Goal: Task Accomplishment & Management: Manage account settings

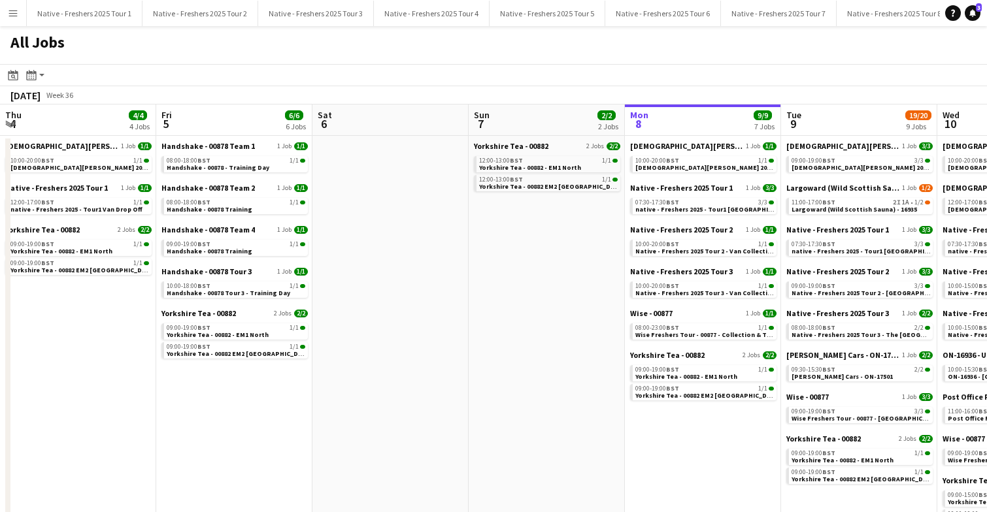
scroll to position [0, 312]
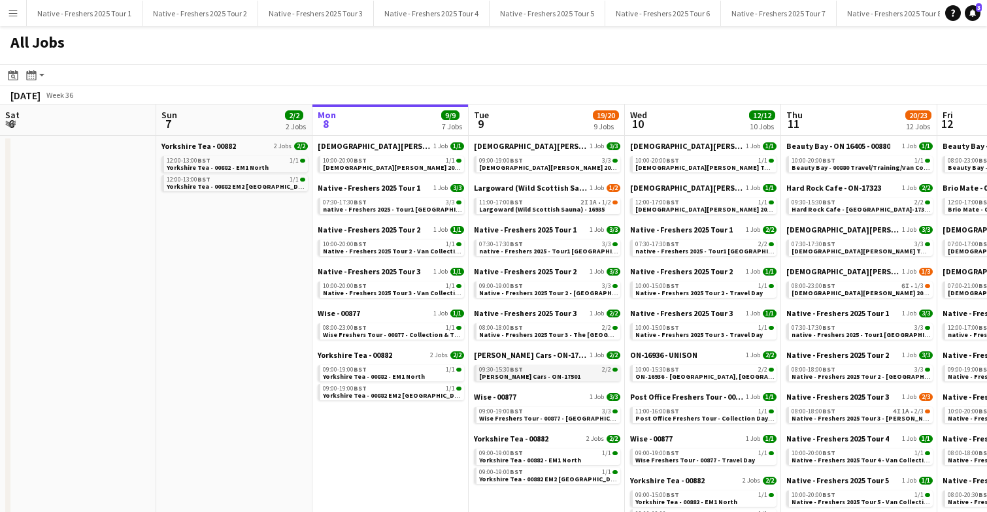
click at [536, 375] on span "[PERSON_NAME] Cars - ON-17501" at bounding box center [529, 376] width 101 height 8
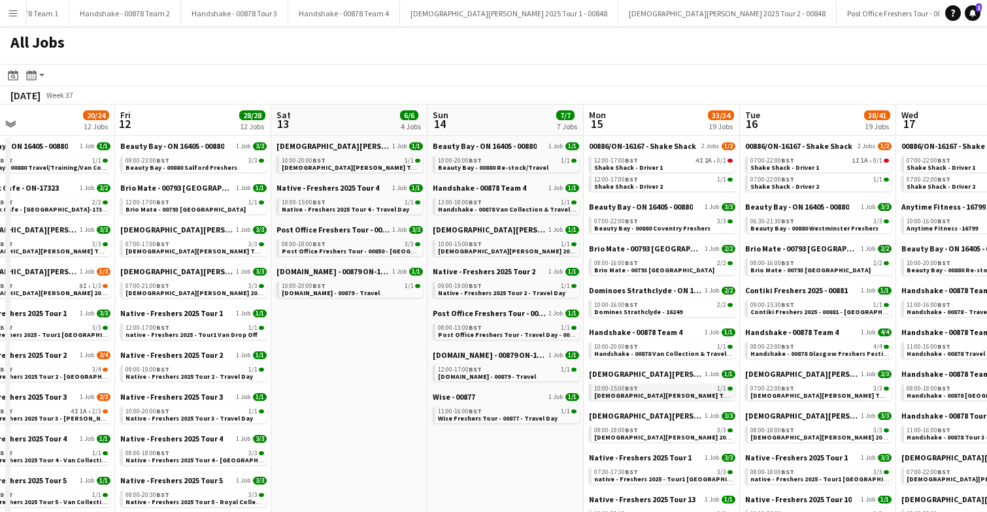
scroll to position [0, 421]
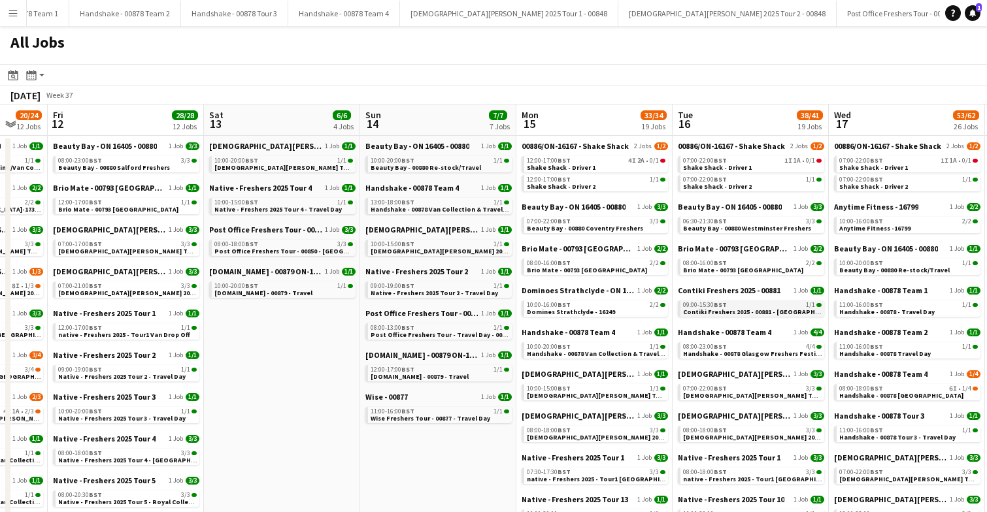
click at [724, 312] on span "Contiki Freshers 2025 - 00881 - Anglia Ruskin University - Cambridge" at bounding box center [832, 312] width 298 height 8
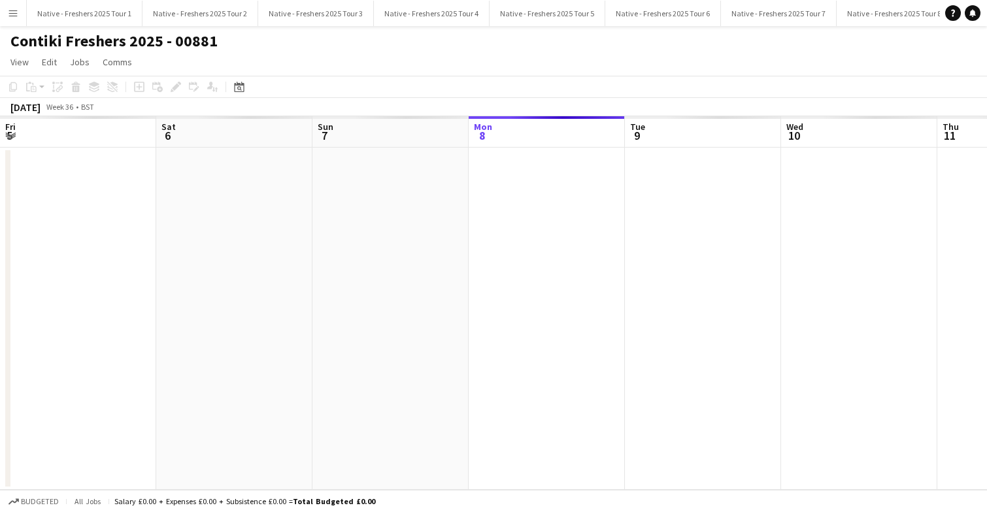
scroll to position [0, 449]
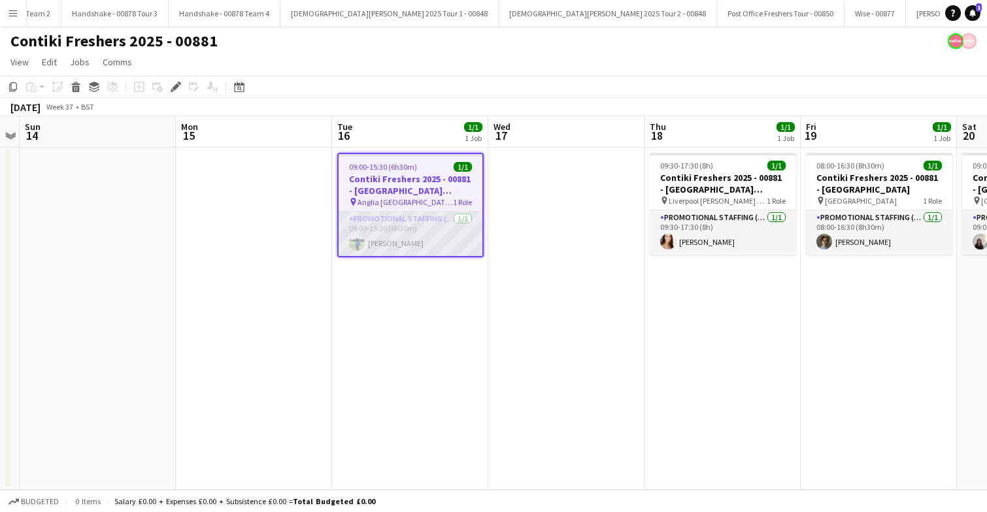
click at [424, 235] on app-card-role "Promotional Staffing (Brand Ambassadors) 1/1 09:00-15:30 (6h30m) Vishaka Chhabr…" at bounding box center [411, 234] width 144 height 44
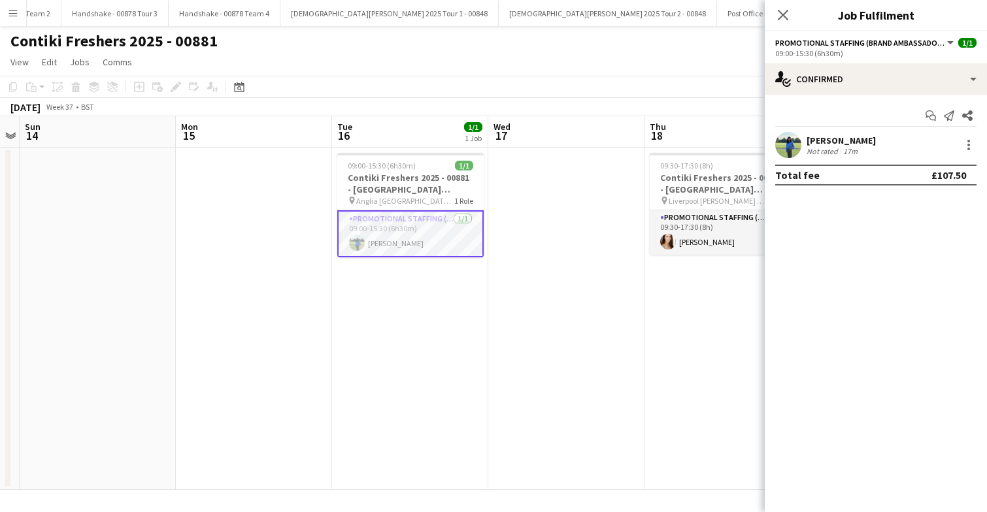
click at [784, 143] on app-user-avatar at bounding box center [788, 145] width 26 height 26
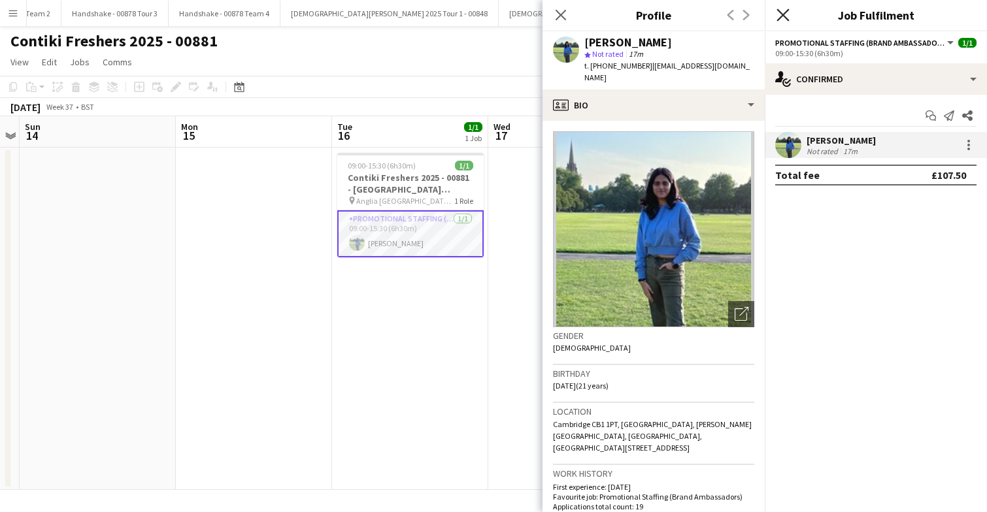
click at [785, 20] on icon "Close pop-in" at bounding box center [782, 14] width 12 height 12
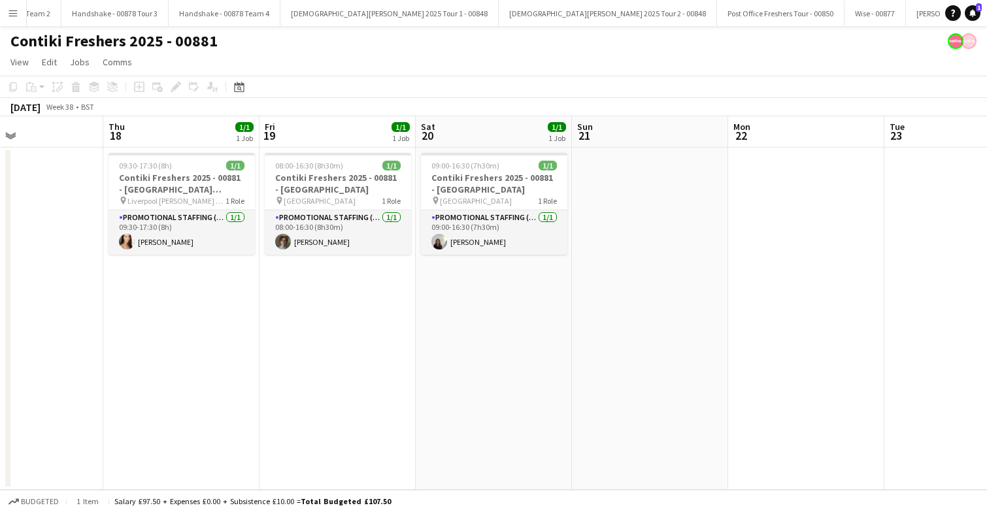
scroll to position [0, 365]
